Goal: Navigation & Orientation: Find specific page/section

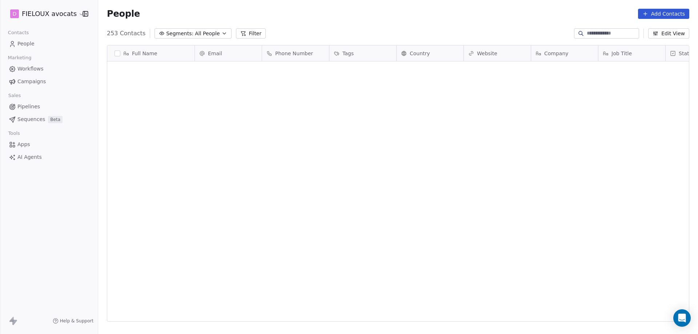
scroll to position [288, 594]
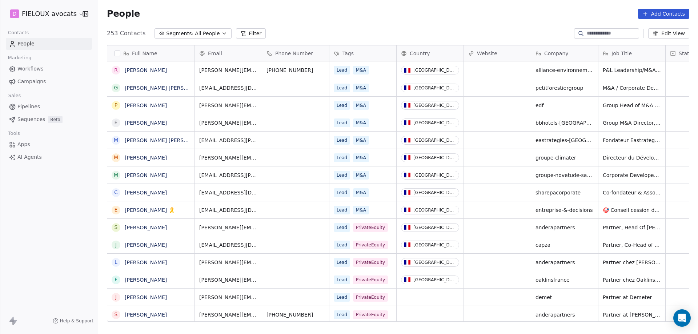
scroll to position [288, 594]
